Goal: Task Accomplishment & Management: Use online tool/utility

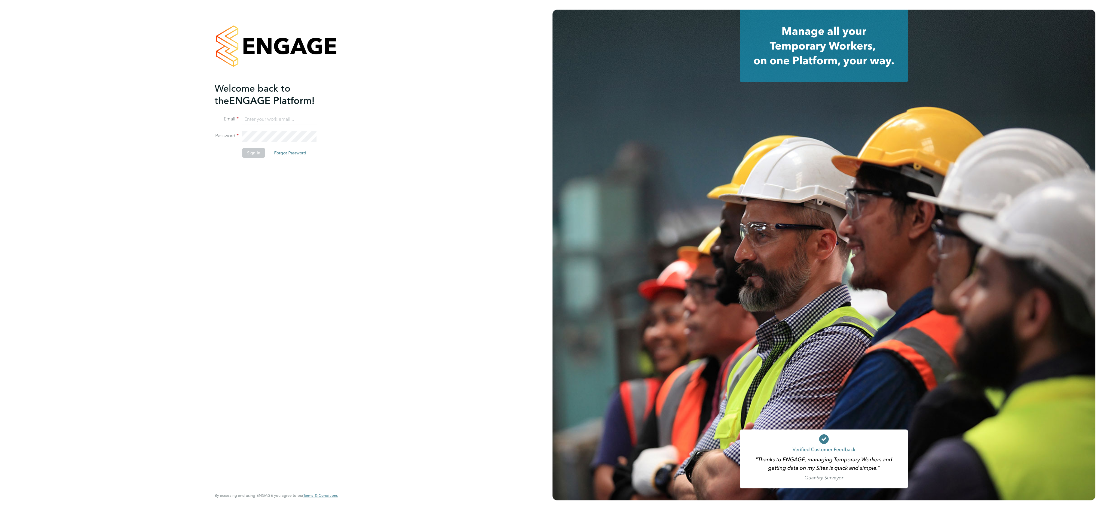
type input "lee.roche@vistry.co.uk"
click at [257, 150] on button "Sign In" at bounding box center [253, 153] width 23 height 10
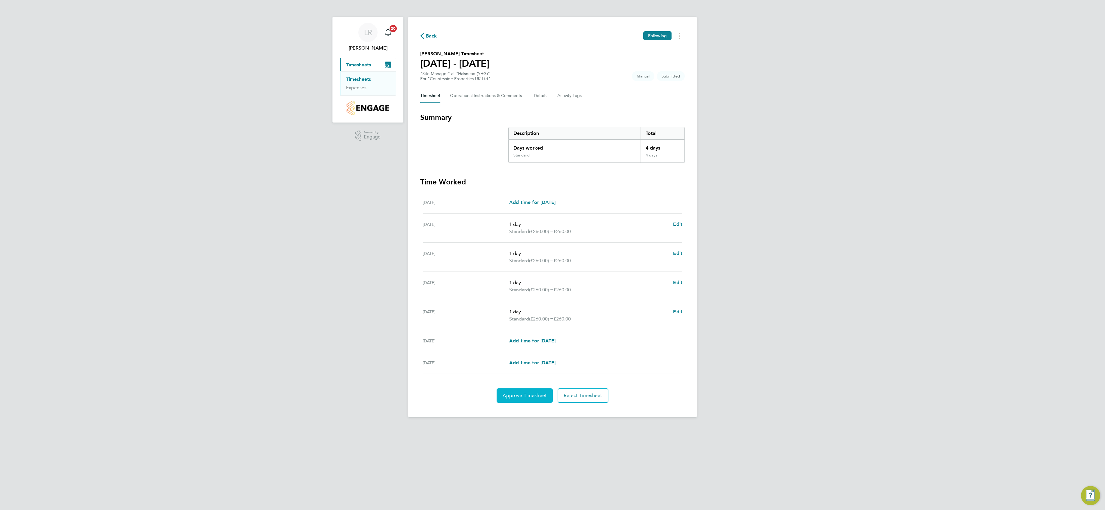
drag, startPoint x: 530, startPoint y: 401, endPoint x: 531, endPoint y: 397, distance: 3.8
click at [530, 399] on span "Approve Timesheet" at bounding box center [525, 396] width 44 height 6
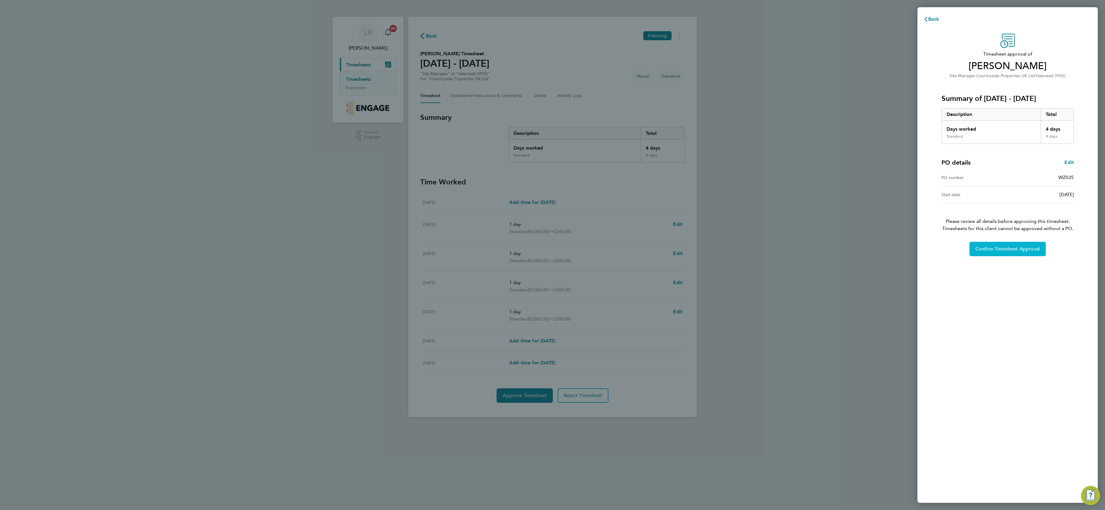
click at [1039, 255] on button "Confirm Timesheet Approval" at bounding box center [1007, 249] width 76 height 14
